Goal: Task Accomplishment & Management: Use online tool/utility

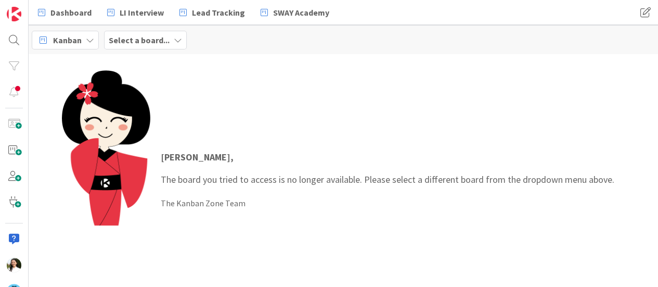
click at [158, 36] on b "Select a board..." at bounding box center [139, 40] width 61 height 10
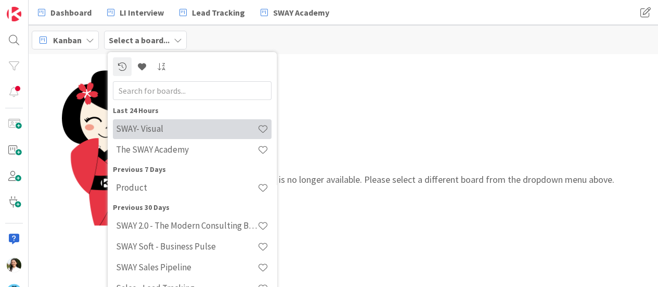
click at [159, 132] on h4 "SWAY- Visual" at bounding box center [187, 128] width 142 height 10
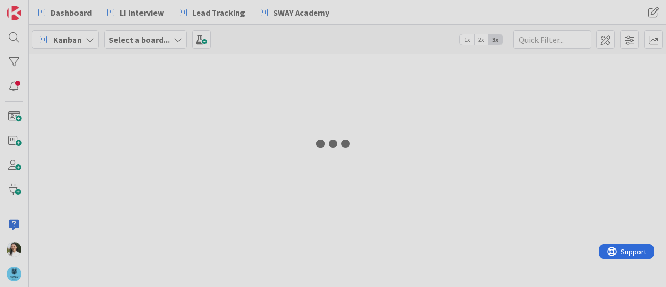
type input "welco"
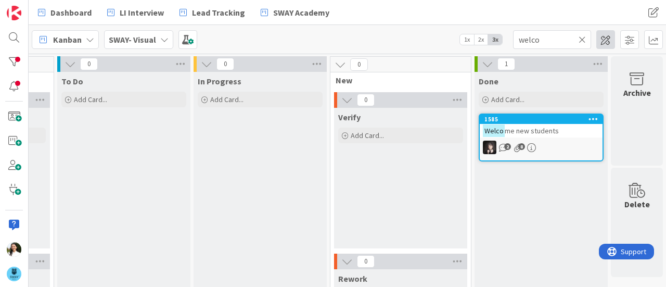
scroll to position [0, 121]
click at [584, 36] on icon at bounding box center [582, 39] width 7 height 9
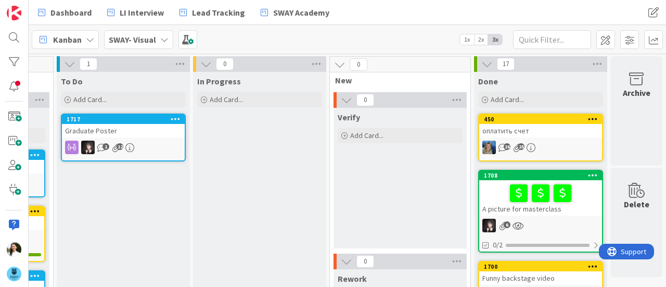
scroll to position [0, 0]
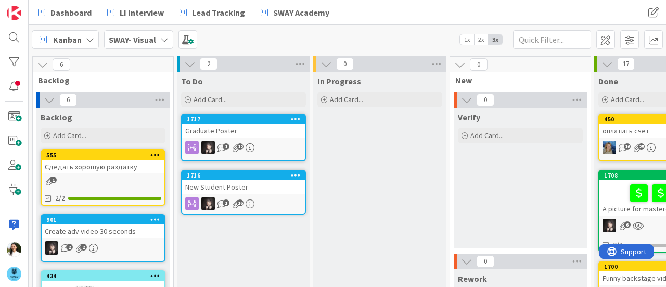
click at [140, 43] on b "SWAY- Visual" at bounding box center [132, 39] width 47 height 10
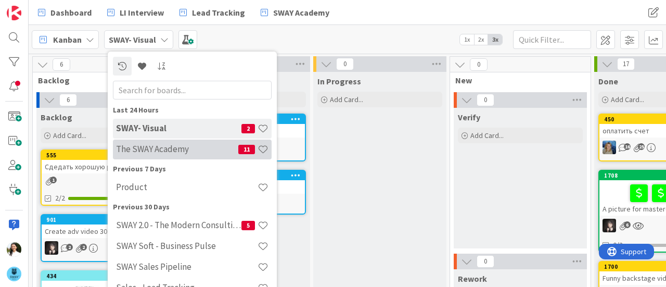
click at [159, 145] on h4 "The SWAY Academy" at bounding box center [177, 149] width 122 height 10
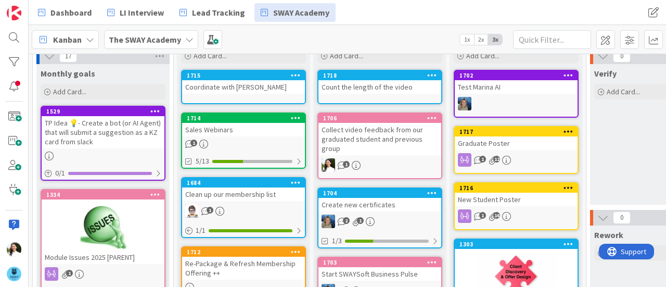
scroll to position [45, 0]
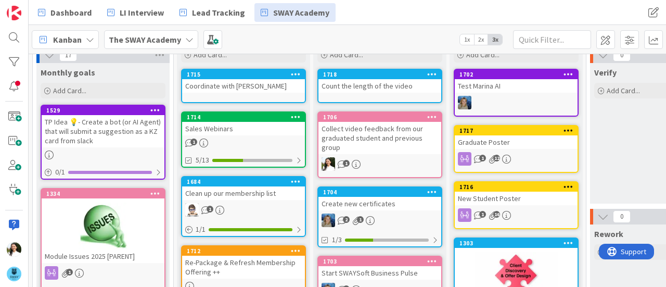
click at [386, 129] on div "Collect video feedback from our graduated student and previous group" at bounding box center [380, 138] width 123 height 32
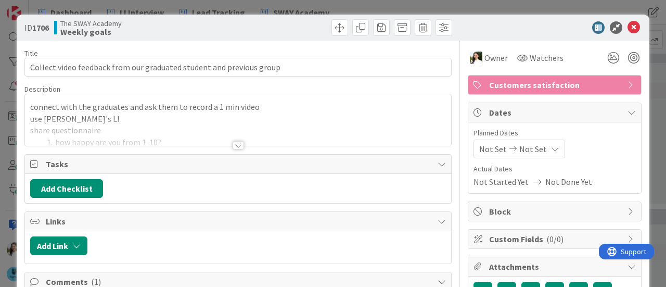
click at [236, 145] on div at bounding box center [238, 145] width 11 height 8
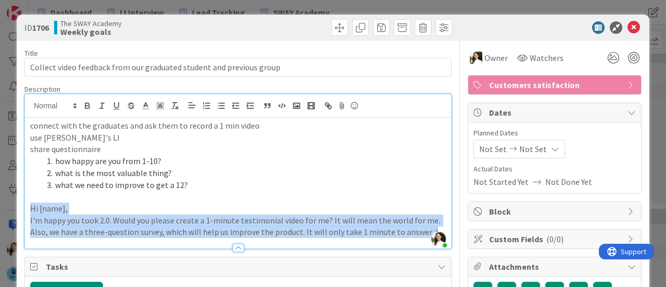
drag, startPoint x: 30, startPoint y: 209, endPoint x: 431, endPoint y: 226, distance: 401.7
click at [431, 226] on div "connect with the graduates and ask them to record a 1 min video use Marina's LI…" at bounding box center [238, 183] width 426 height 131
copy div "Hi [name], I'm happy you took 2.0. Would you please create a 1-minute testimoni…"
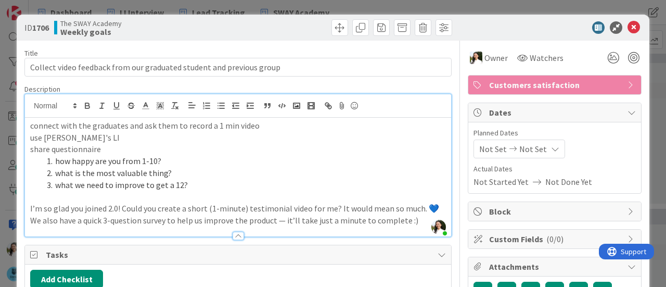
click at [281, 220] on p "We also have a quick 3-question survey to help us improve the product — it’ll t…" at bounding box center [238, 220] width 416 height 12
click at [0, 195] on div "ID 1706 The SWAY Academy Weekly goals Title 69 / 128 Collect video feedback fro…" at bounding box center [333, 143] width 666 height 287
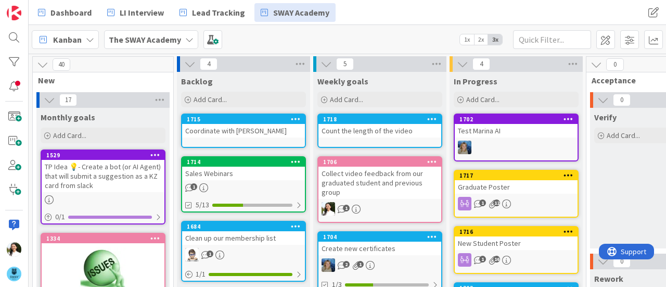
click at [245, 132] on div "Coordinate with Mishkin" at bounding box center [243, 131] width 123 height 14
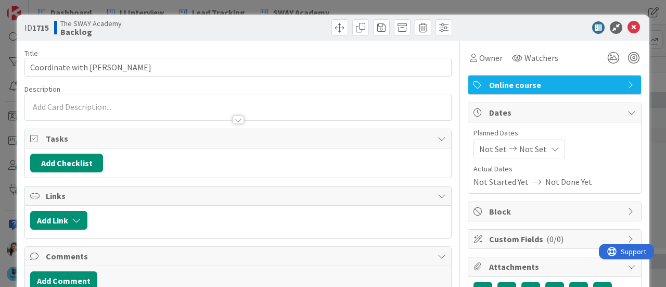
click at [0, 126] on div "ID 1715 The SWAY Academy Backlog Title 23 / 128 Coordinate with Mishkin Descrip…" at bounding box center [333, 143] width 666 height 287
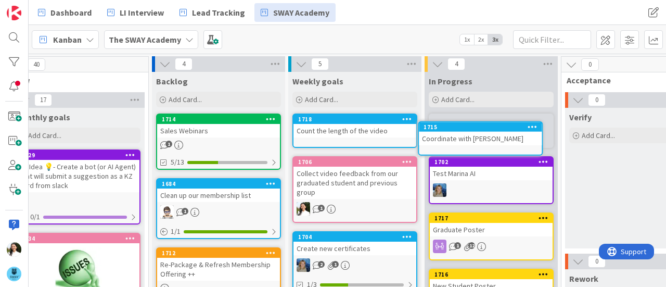
scroll to position [0, 33]
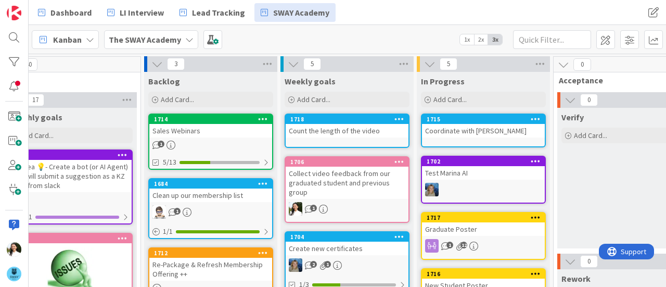
click at [346, 131] on div "Count the length of the video" at bounding box center [347, 131] width 123 height 14
